Goal: Check status: Check status

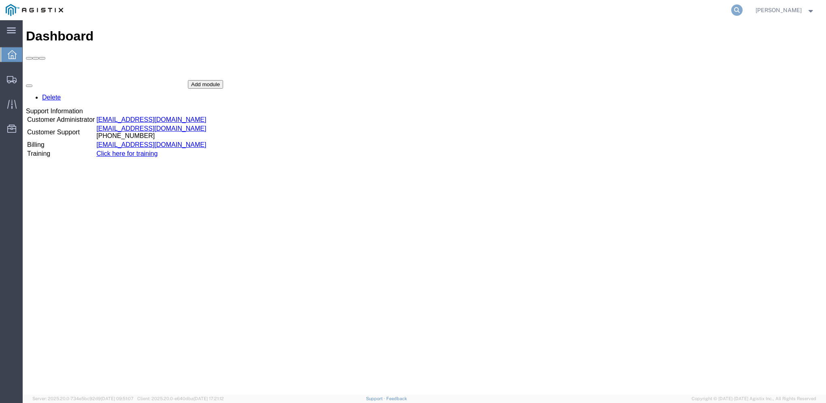
click at [742, 10] on icon at bounding box center [736, 9] width 11 height 11
click at [559, 10] on input "search" at bounding box center [608, 9] width 246 height 19
type input "57081248"
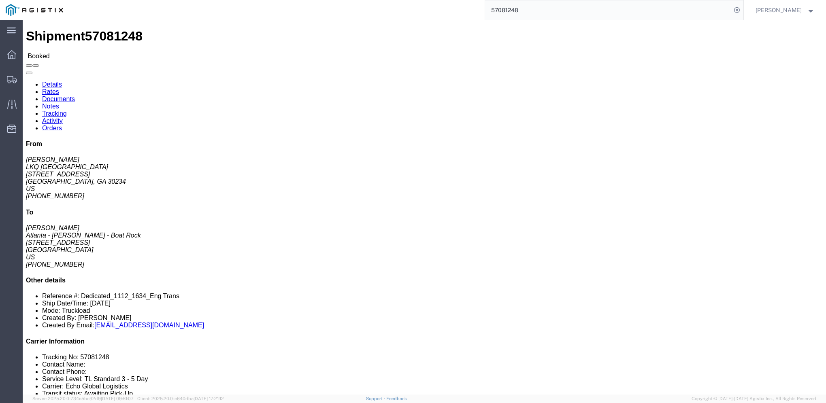
click link "Notes"
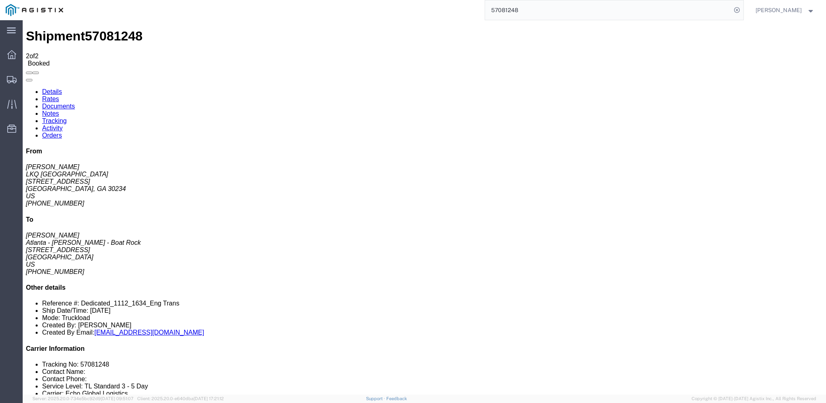
click at [53, 88] on link "Details" at bounding box center [52, 91] width 20 height 7
